Goal: Go to known website: Access a specific website the user already knows

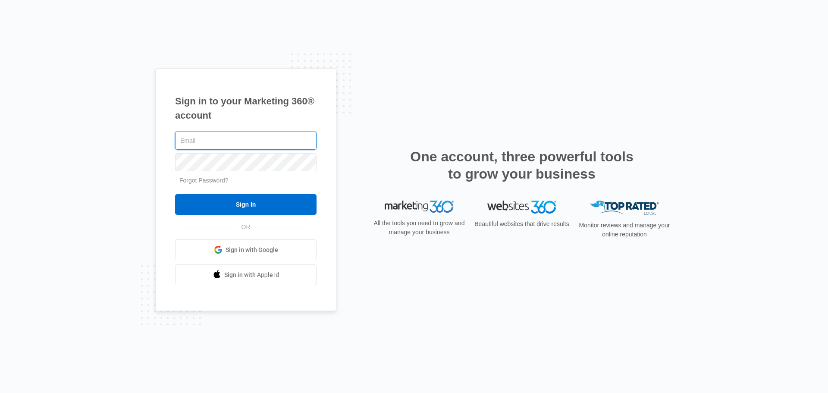
type input "[EMAIL_ADDRESS][DOMAIN_NAME]"
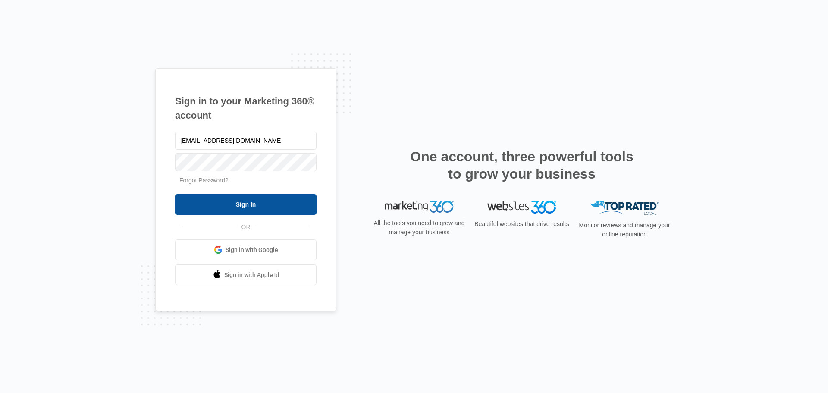
click at [276, 205] on input "Sign In" at bounding box center [245, 204] width 141 height 21
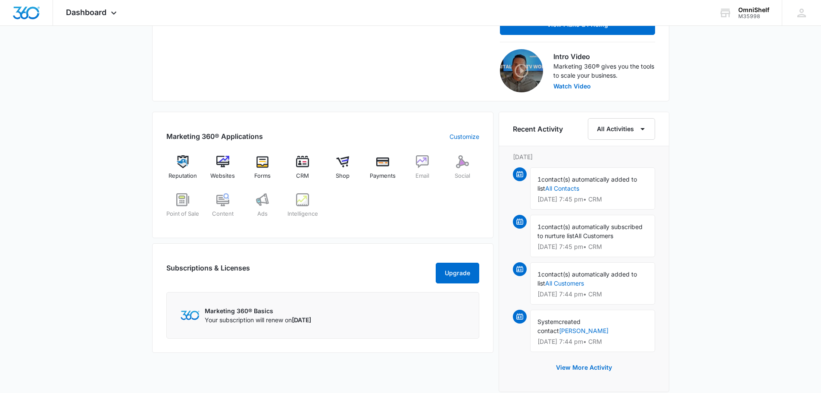
scroll to position [259, 0]
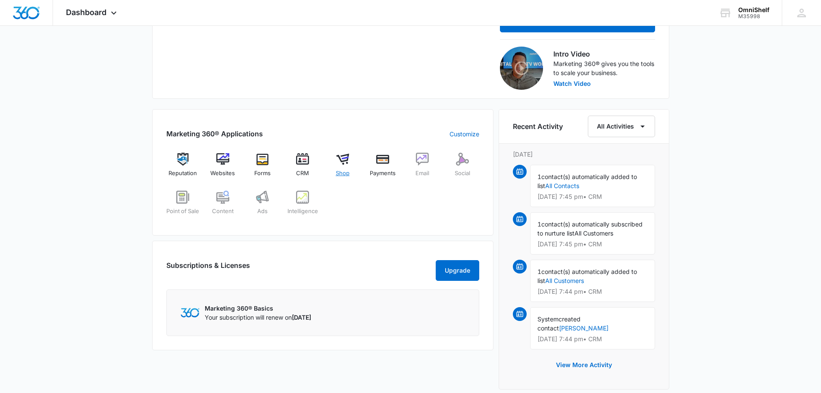
click at [348, 174] on span "Shop" at bounding box center [343, 173] width 14 height 9
